Goal: Information Seeking & Learning: Learn about a topic

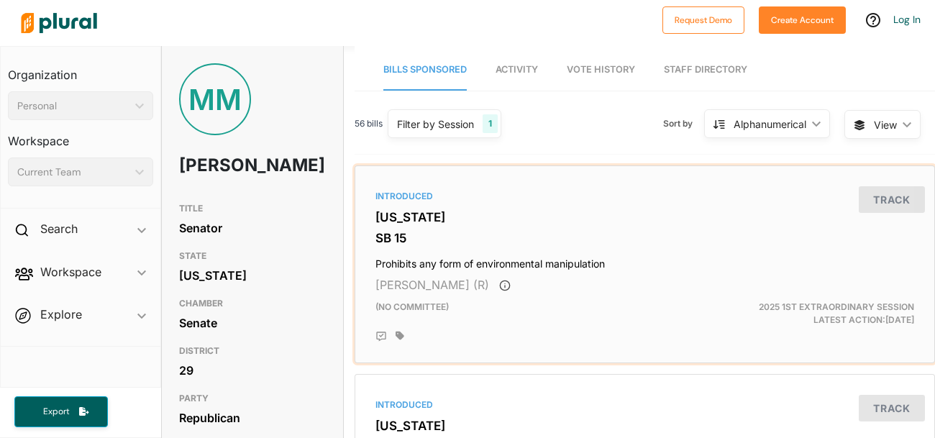
click at [565, 226] on div "Introduced [US_STATE] SB 15 Prohibits any form of environmental manipulation [P…" at bounding box center [645, 264] width 568 height 185
